Goal: Transaction & Acquisition: Purchase product/service

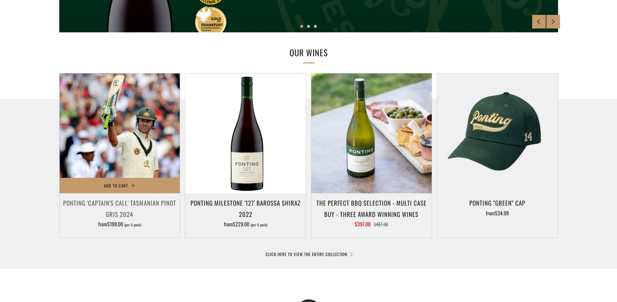
scroll to position [271, 0]
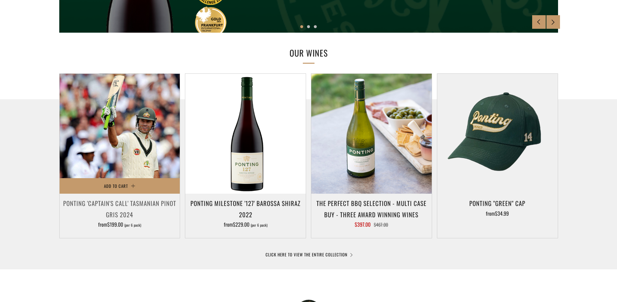
click at [158, 135] on img at bounding box center [120, 134] width 120 height 120
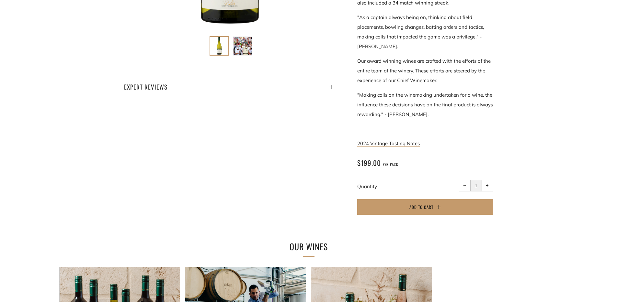
scroll to position [302, 0]
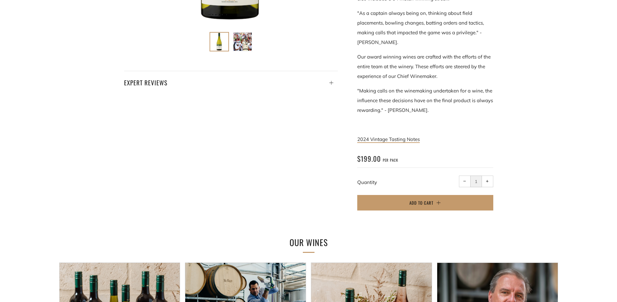
drag, startPoint x: 355, startPoint y: 153, endPoint x: 406, endPoint y: 154, distance: 50.8
click at [406, 154] on div "Ponting 'Captain's Call' Tasmanian Pinot Gris 2024 ** NEW VINTAGE RELEASE ** A …" at bounding box center [415, 15] width 155 height 408
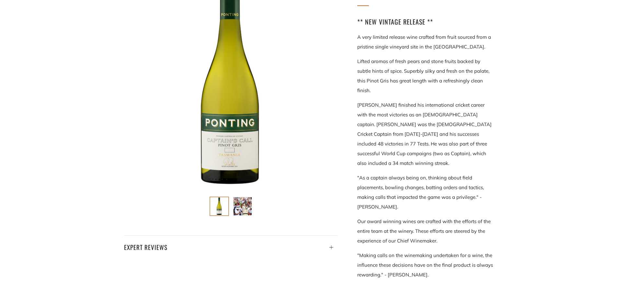
scroll to position [70, 0]
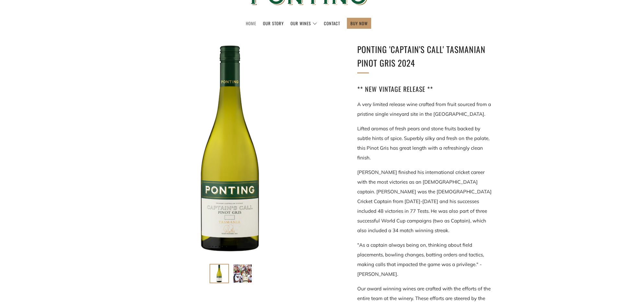
click at [248, 24] on link "Home" at bounding box center [251, 23] width 10 height 10
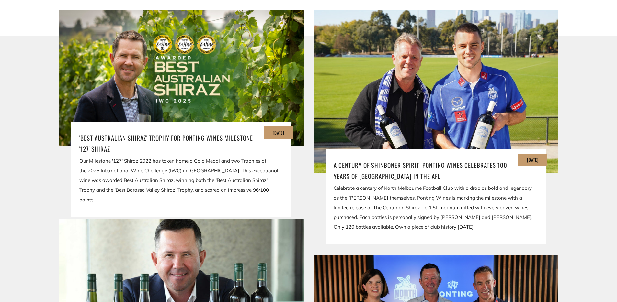
scroll to position [1355, 0]
